Goal: Task Accomplishment & Management: Manage account settings

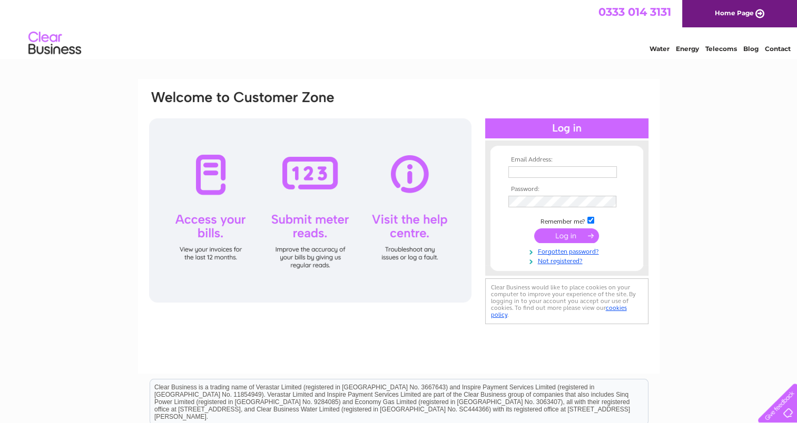
type input "info@thermoglaze.org"
click at [568, 240] on input "submit" at bounding box center [566, 236] width 65 height 15
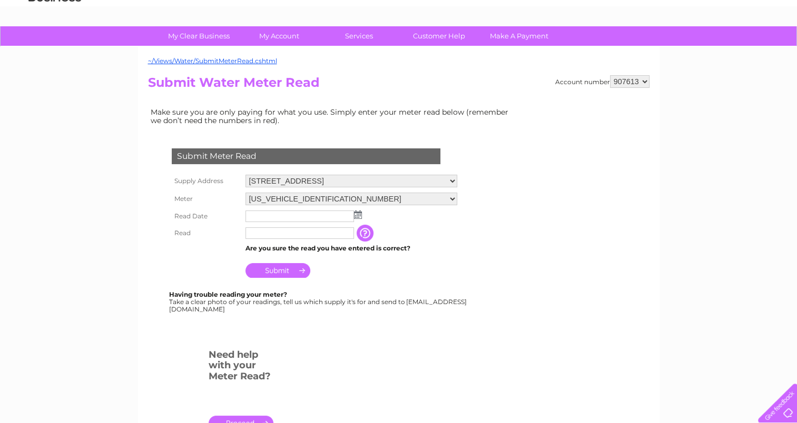
scroll to position [158, 0]
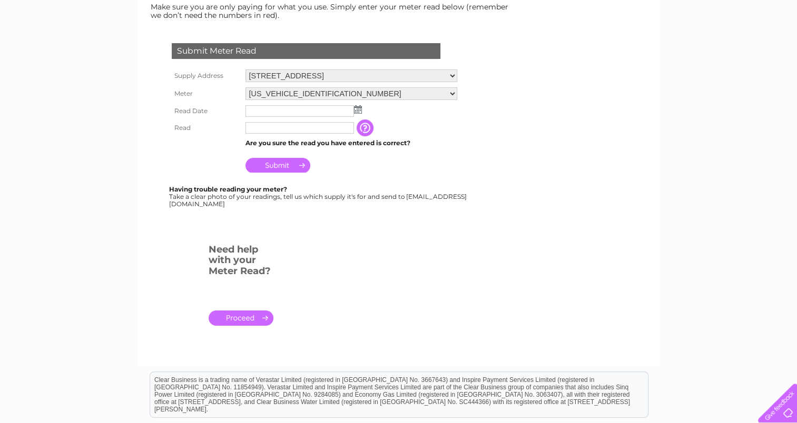
click at [284, 167] on input "Submit" at bounding box center [277, 165] width 65 height 15
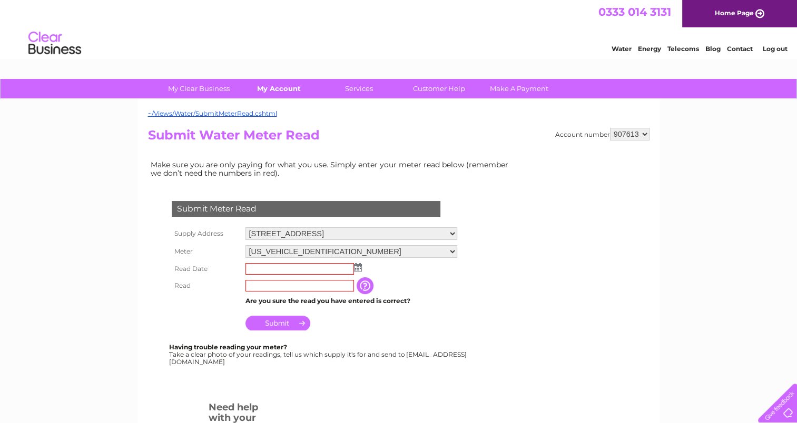
click at [280, 90] on link "My Account" at bounding box center [278, 88] width 87 height 19
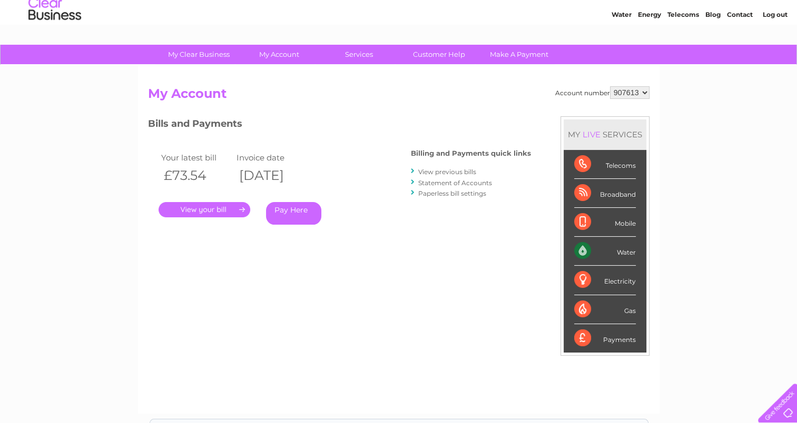
scroll to position [53, 0]
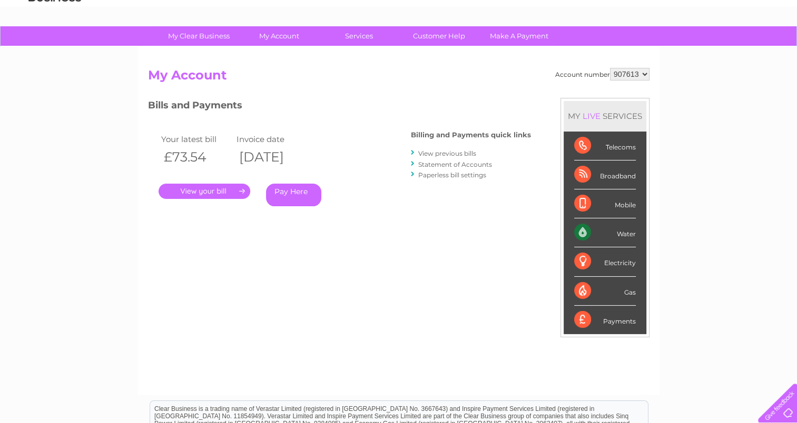
click at [210, 190] on link "." at bounding box center [205, 191] width 92 height 15
click at [216, 195] on link "." at bounding box center [205, 191] width 92 height 15
click at [432, 155] on link "View previous bills" at bounding box center [447, 154] width 58 height 8
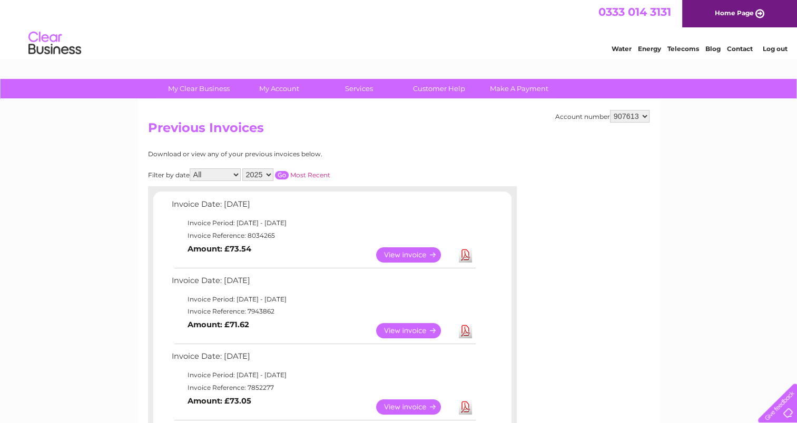
click at [470, 332] on link "Download" at bounding box center [465, 330] width 13 height 15
